Goal: Transaction & Acquisition: Obtain resource

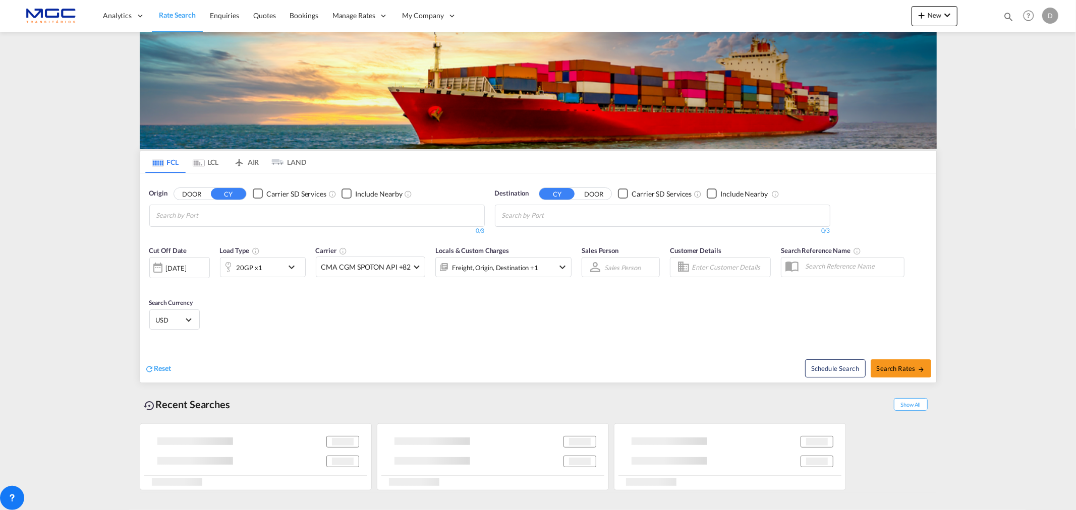
click at [223, 216] on input "Chips input." at bounding box center [204, 216] width 96 height 16
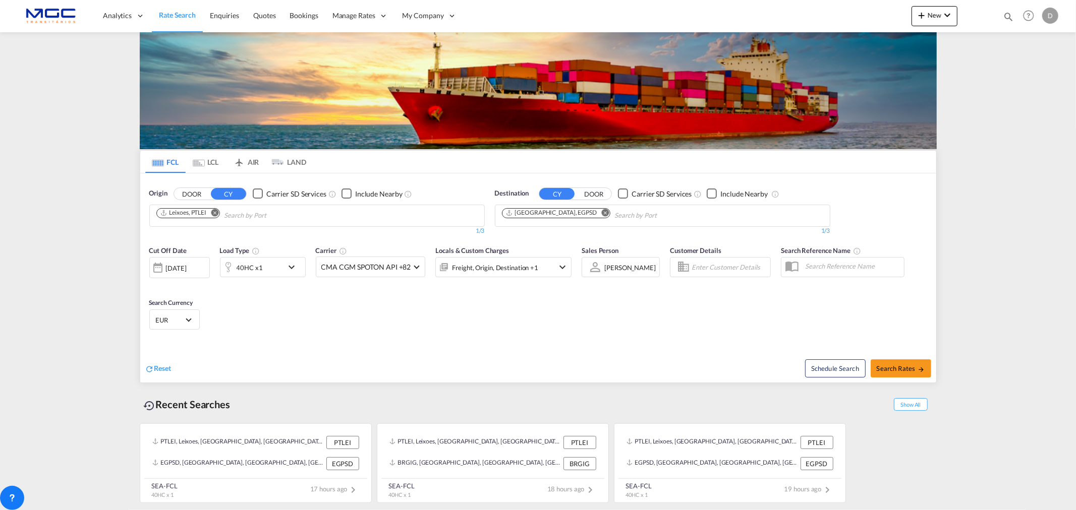
click at [218, 213] on md-icon "Remove" at bounding box center [215, 213] width 8 height 8
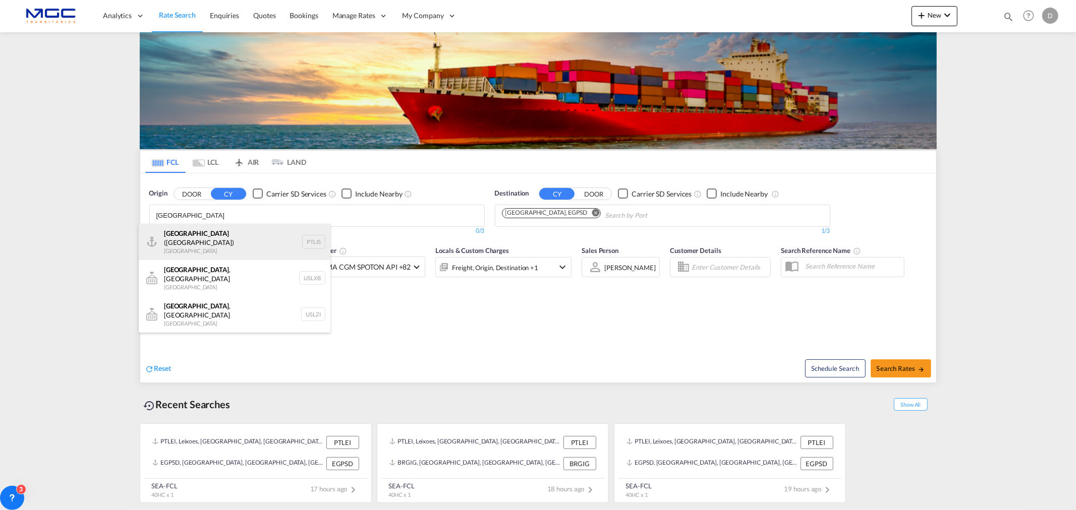
type input "[GEOGRAPHIC_DATA]"
click at [230, 239] on div "[GEOGRAPHIC_DATA] ([GEOGRAPHIC_DATA]) [GEOGRAPHIC_DATA] PTLIS" at bounding box center [235, 242] width 192 height 36
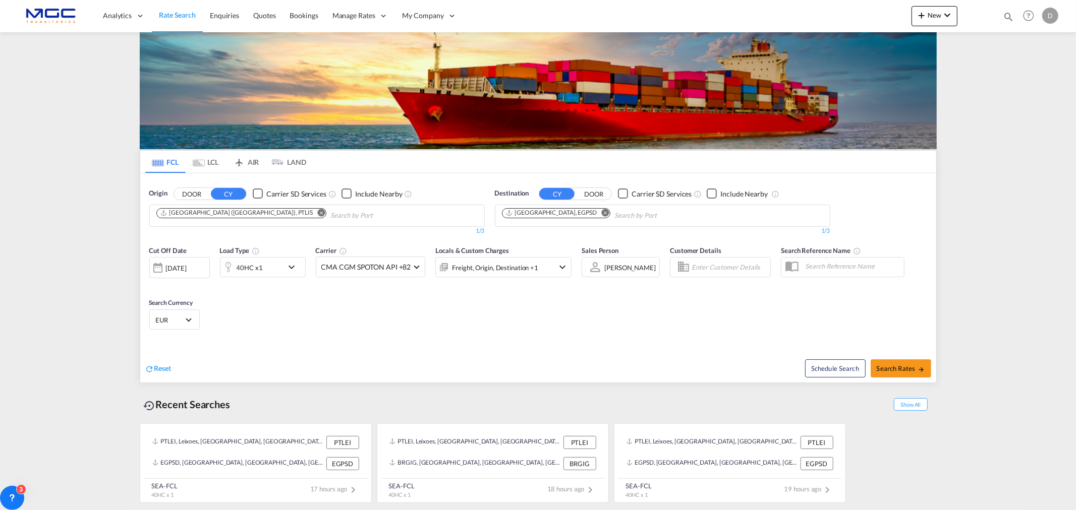
click at [601, 213] on md-icon "Remove" at bounding box center [605, 213] width 8 height 8
click at [572, 213] on input "Chips input." at bounding box center [550, 216] width 96 height 16
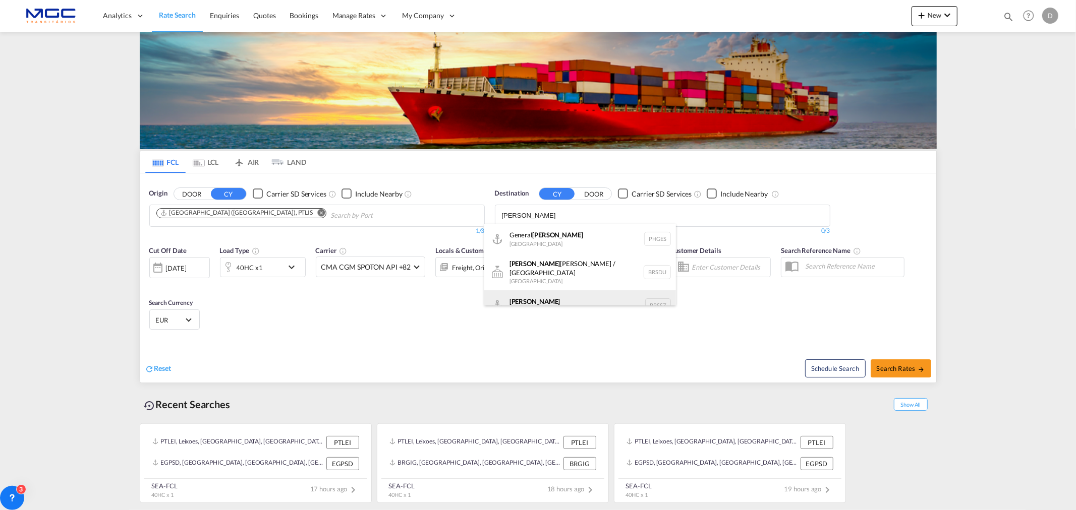
type input "[PERSON_NAME]"
click at [570, 295] on div "[PERSON_NAME] [GEOGRAPHIC_DATA] BRSSZ" at bounding box center [580, 306] width 192 height 30
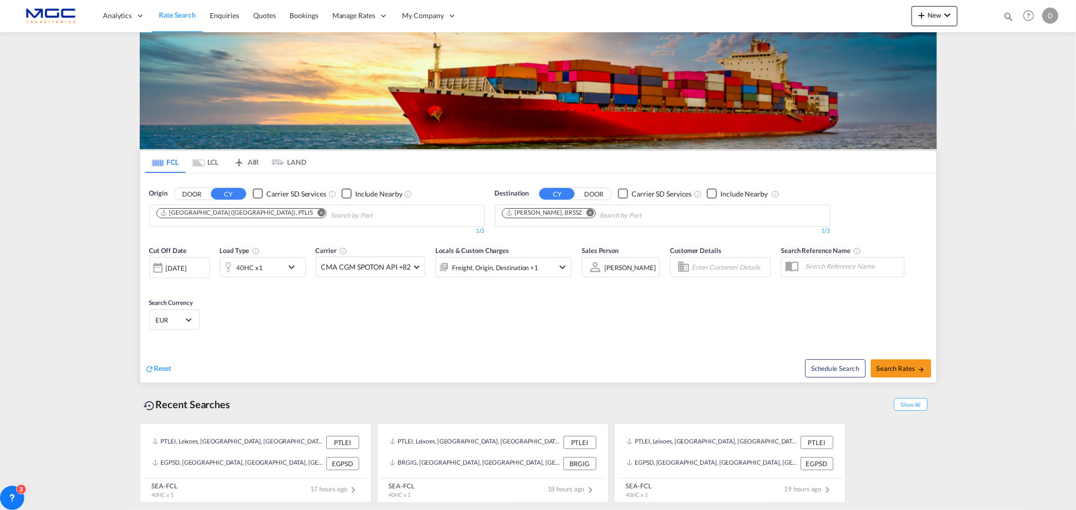
click at [282, 266] on div "40HC x1" at bounding box center [251, 267] width 63 height 20
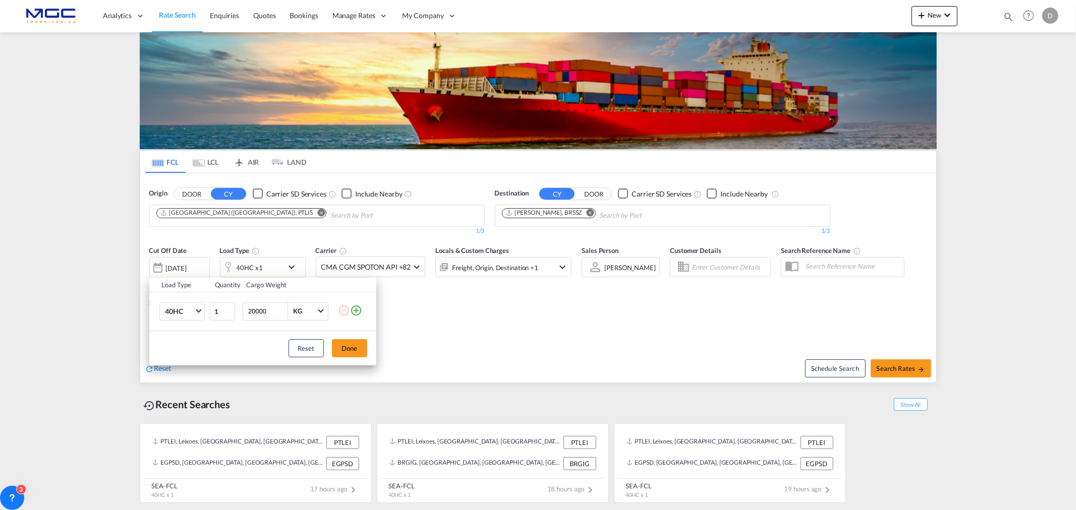
click at [415, 314] on div "Load Type Quantity Cargo Weight 40HC 20GP 40GP 40HC 45HC 20RE 40RE 40HR 20OT 40…" at bounding box center [538, 255] width 1076 height 510
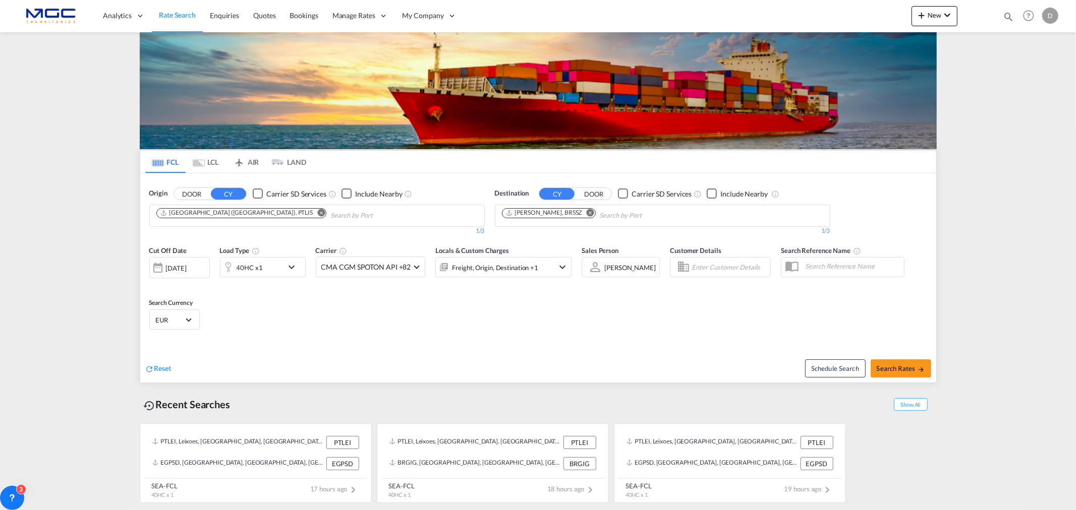
click at [299, 267] on md-icon "icon-chevron-down" at bounding box center [293, 267] width 17 height 12
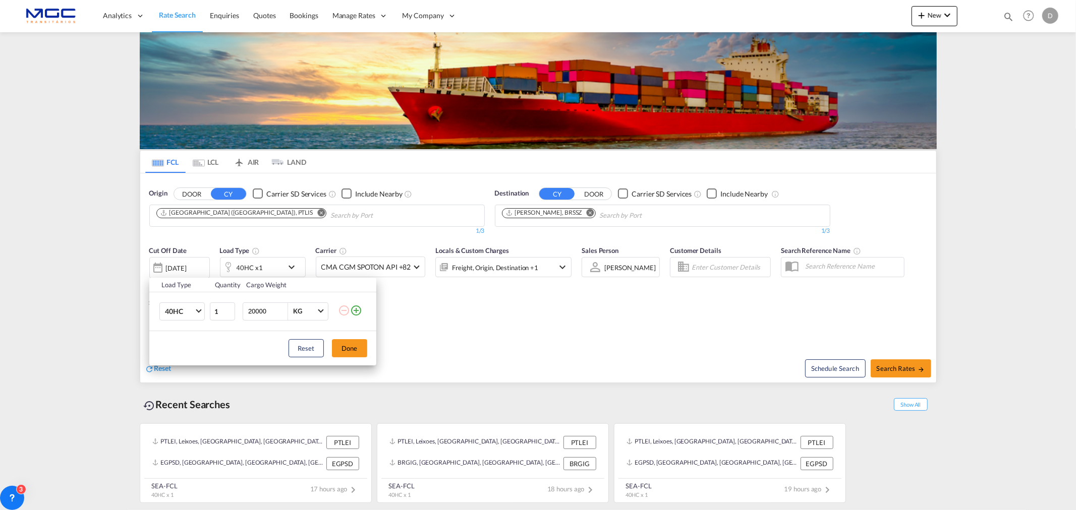
click at [360, 310] on md-icon "icon-plus-circle-outline" at bounding box center [356, 311] width 12 height 12
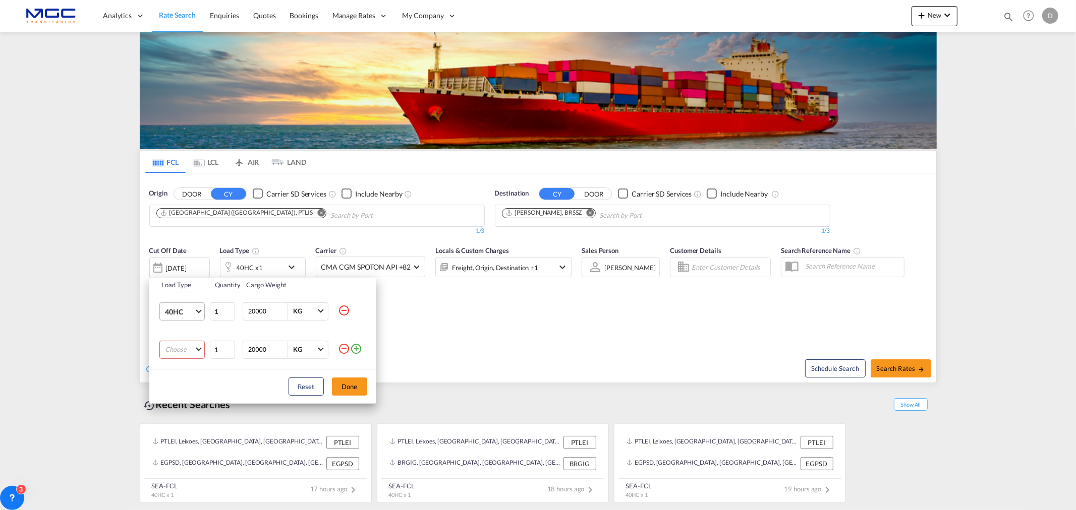
click at [193, 313] on span "40HC" at bounding box center [179, 312] width 29 height 10
click at [183, 265] on md-option "20GP" at bounding box center [190, 263] width 69 height 24
click at [189, 349] on md-select "Choose 20GP 40GP 40HC 45HC 20RE 40RE 40HR 20OT 40OT 20FR 40FR 40NR 20NR 45S 20T…" at bounding box center [181, 350] width 45 height 18
click at [188, 392] on md-option "40HC" at bounding box center [190, 398] width 69 height 24
click at [352, 386] on button "Done" at bounding box center [349, 387] width 35 height 18
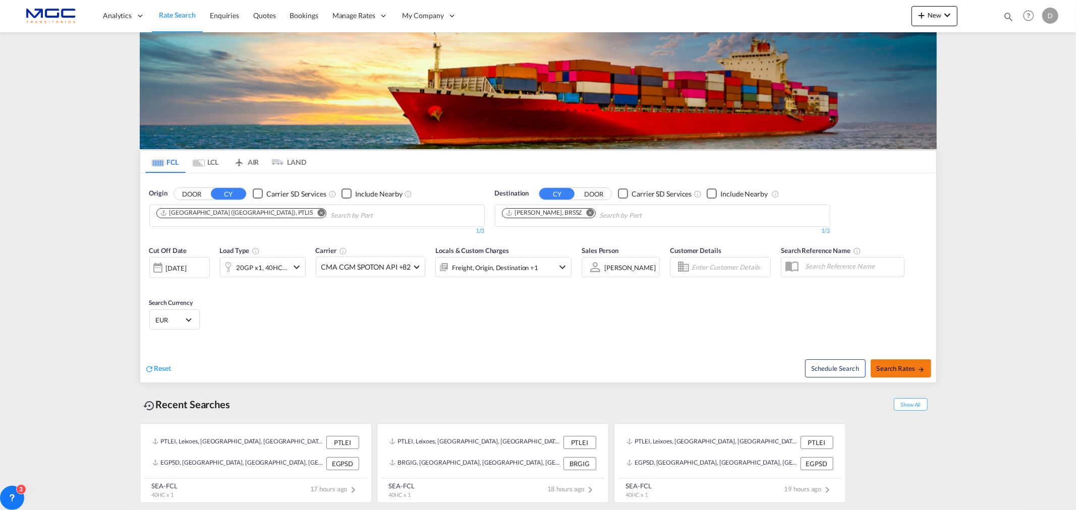
click at [901, 369] on span "Search Rates" at bounding box center [901, 369] width 48 height 8
type input "PTLIS to BRSSZ / [DATE]"
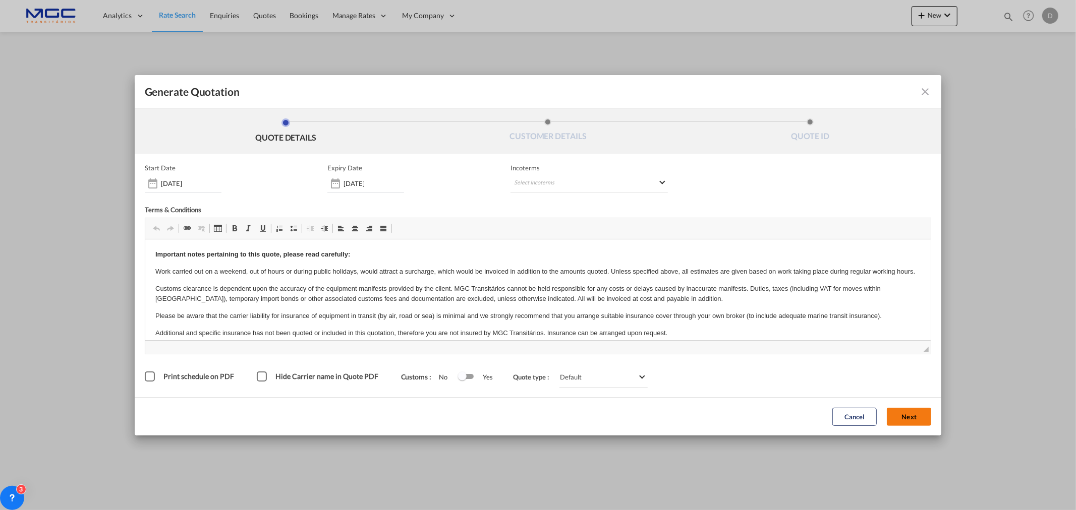
click at [919, 414] on button "Next" at bounding box center [909, 417] width 44 height 18
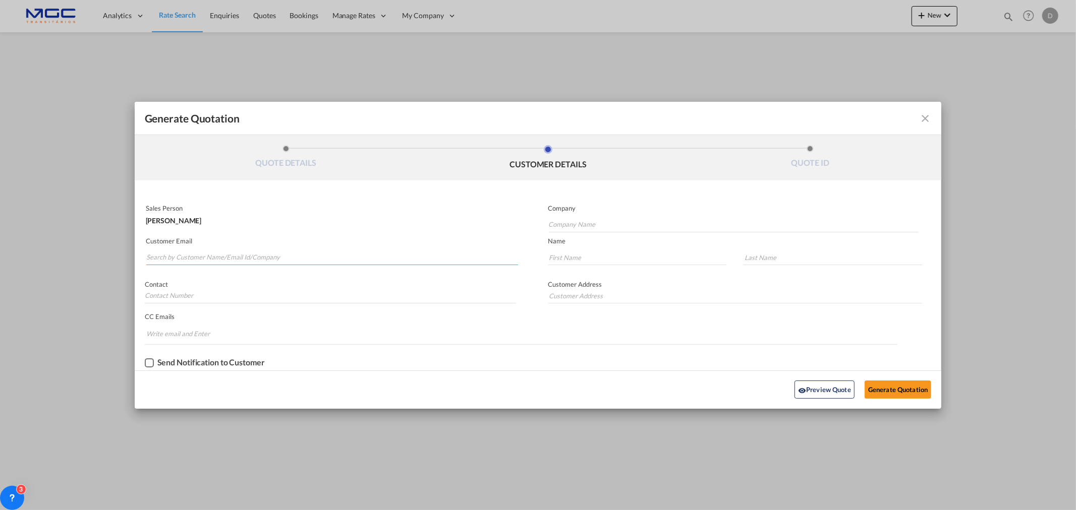
click at [221, 258] on input "Search by Customer Name/Email Id/Company" at bounding box center [332, 257] width 372 height 15
paste input "[PERSON_NAME] | Lepus Logistics <[PERSON_NAME][EMAIL_ADDRESS][PERSON_NAME][DOMA…"
drag, startPoint x: 248, startPoint y: 255, endPoint x: 117, endPoint y: 254, distance: 131.7
click at [117, 254] on div "Generate Quotation QUOTE DETAILS CUSTOMER DETAILS QUOTE ID Start Date [DATE] Ex…" at bounding box center [538, 255] width 1076 height 510
click at [279, 253] on input "[PERSON_NAME][EMAIL_ADDRESS][PERSON_NAME][DOMAIN_NAME]>" at bounding box center [332, 257] width 372 height 15
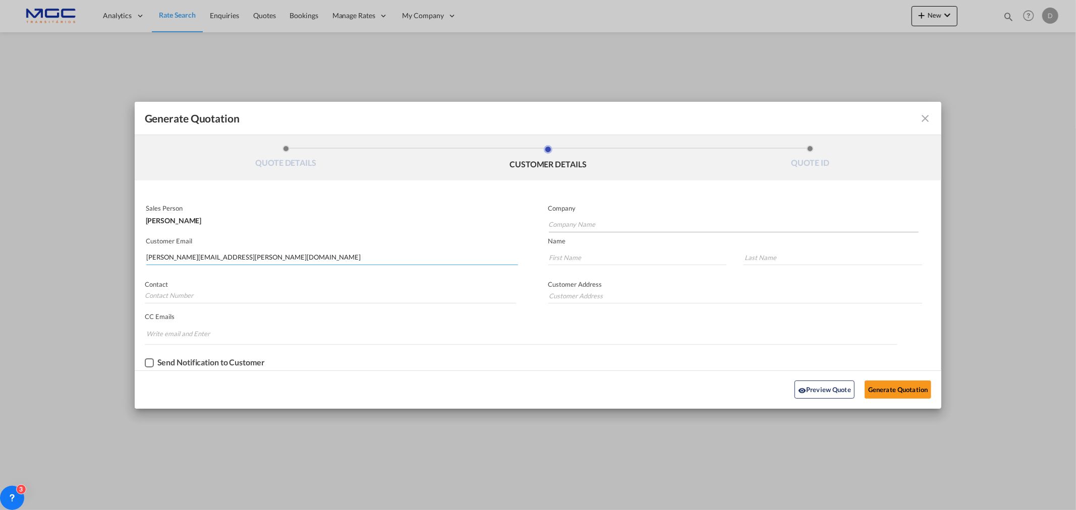
type input "[PERSON_NAME][EMAIL_ADDRESS][PERSON_NAME][DOMAIN_NAME]"
click at [594, 217] on input "Company Name" at bounding box center [734, 224] width 370 height 15
click at [574, 226] on input "Company Name" at bounding box center [734, 224] width 370 height 15
type input "LEPUS"
type input "[PERSON_NAME]"
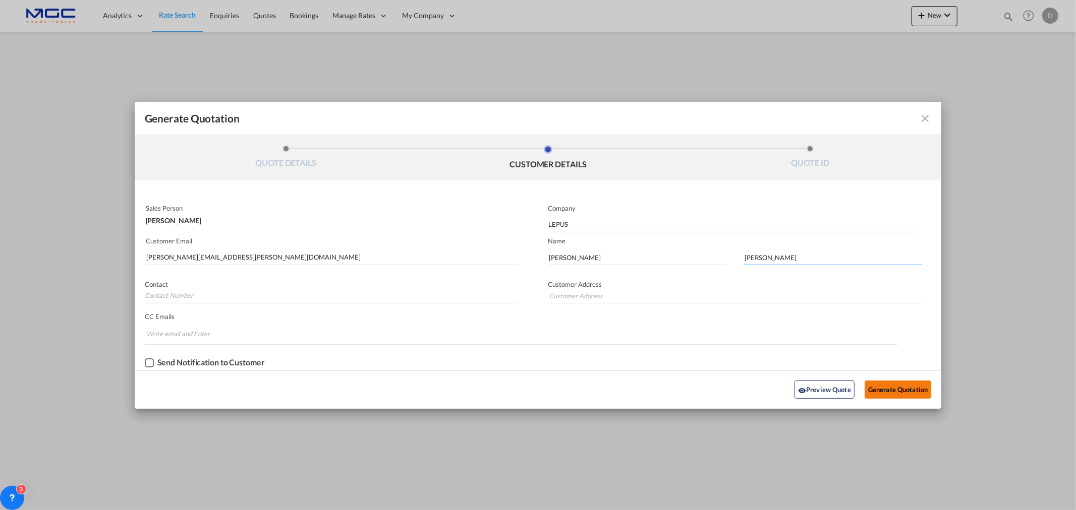
type input "[PERSON_NAME]"
click at [903, 389] on button "Generate Quotation" at bounding box center [898, 390] width 67 height 18
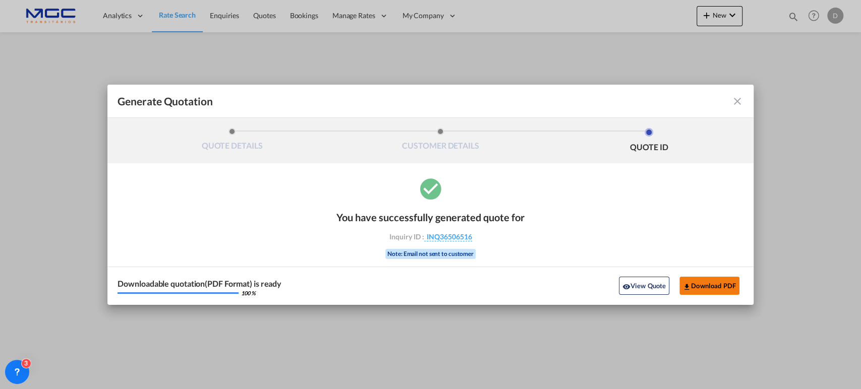
click at [712, 280] on button "Download PDF" at bounding box center [709, 286] width 60 height 18
